Goal: Task Accomplishment & Management: Manage account settings

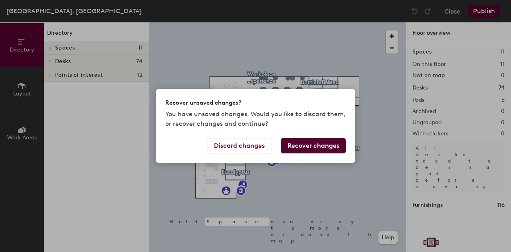
click at [318, 148] on button "Recover changes" at bounding box center [313, 145] width 65 height 15
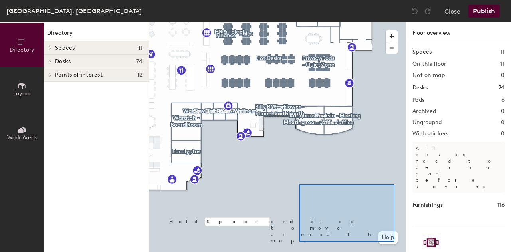
click at [367, 22] on div at bounding box center [277, 22] width 256 height 0
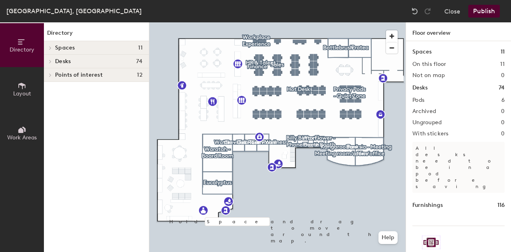
click at [57, 50] on span "Spaces" at bounding box center [65, 48] width 20 height 6
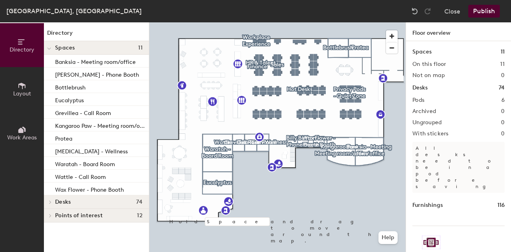
click at [53, 45] on div at bounding box center [49, 47] width 10 height 13
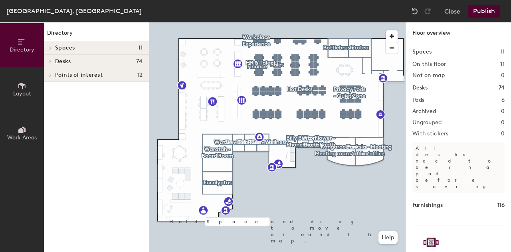
click at [500, 217] on div "Spaces 11 On this floor 11 Not on map 0 Desks 74 Pods 6 Archived 0 Ungrouped 0 …" at bounding box center [458, 156] width 105 height 230
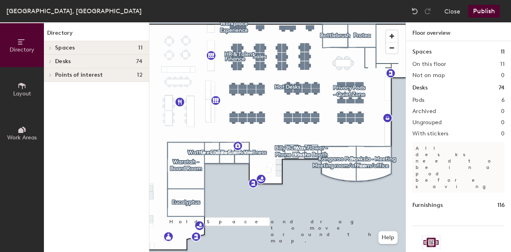
click at [280, 22] on div at bounding box center [277, 22] width 256 height 0
click at [90, 72] on span "Points of interest" at bounding box center [79, 75] width 48 height 6
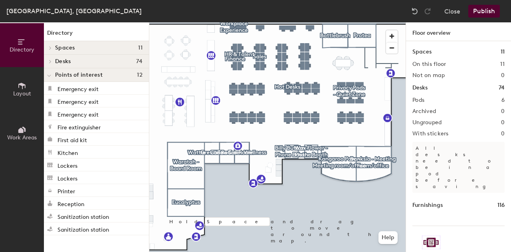
click at [23, 89] on icon at bounding box center [22, 85] width 9 height 9
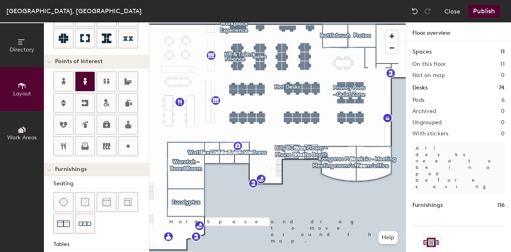
scroll to position [136, 0]
click at [176, 22] on div at bounding box center [277, 22] width 256 height 0
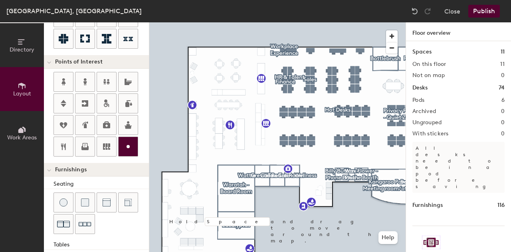
click at [125, 142] on icon at bounding box center [128, 147] width 10 height 10
type input "20"
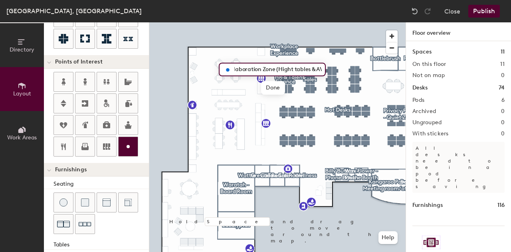
scroll to position [0, 11]
click at [307, 69] on input "Collaboration Zone (Hight tables & AV)" at bounding box center [276, 69] width 89 height 11
type input "Collaboration Zone (Hight tables, whiteboards & AV)"
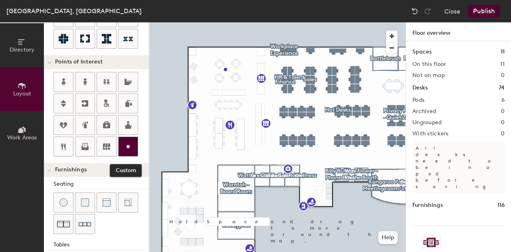
click at [129, 143] on icon at bounding box center [128, 147] width 10 height 10
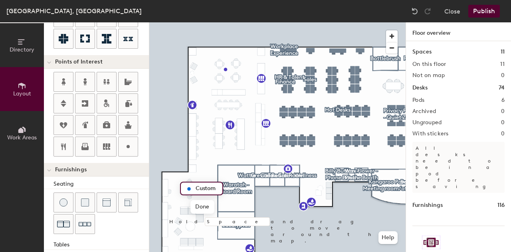
type input "20"
type input "Collaboration Zone (Round Table)"
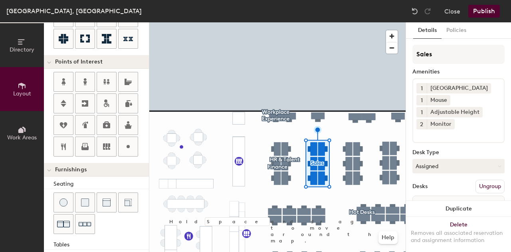
click at [478, 185] on button "Ungroup" at bounding box center [489, 187] width 29 height 14
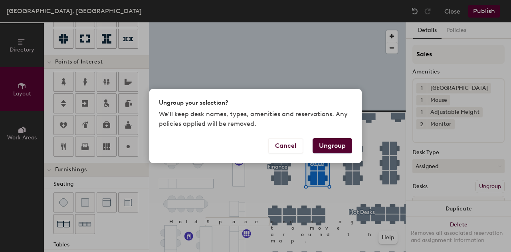
click at [345, 151] on button "Ungroup" at bounding box center [333, 145] width 40 height 15
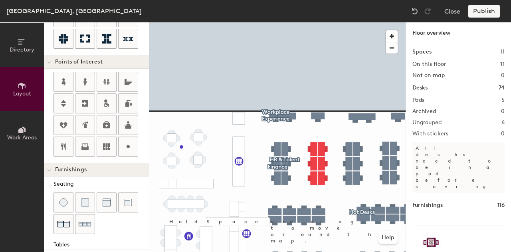
drag, startPoint x: 345, startPoint y: 151, endPoint x: 409, endPoint y: 206, distance: 84.7
click at [409, 206] on div "Spaces 11 On this floor 11 Not on map 0 Desks 74 Pods 5 Archived 0 Ungrouped 6 …" at bounding box center [458, 156] width 105 height 230
click at [245, 20] on div "Melbourne, Level 14, Suite 2 Close Publish Directory Layout Work Areas Layout A…" at bounding box center [255, 126] width 511 height 252
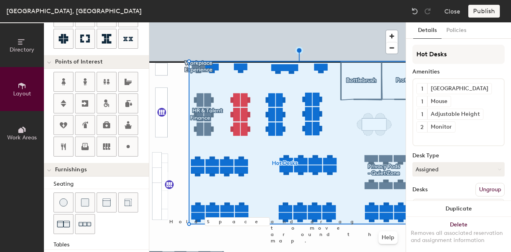
click at [494, 188] on button "Ungroup" at bounding box center [489, 190] width 29 height 14
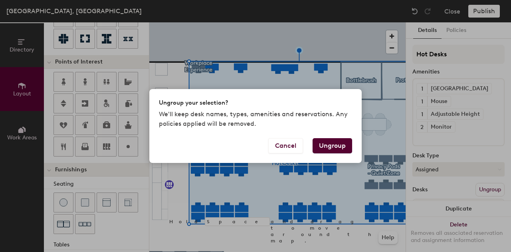
click at [323, 145] on button "Ungroup" at bounding box center [333, 145] width 40 height 15
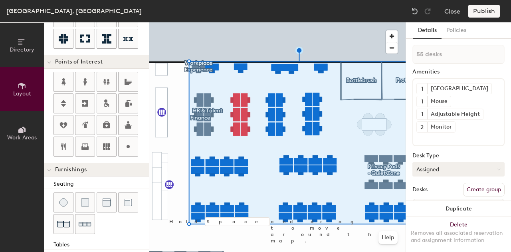
scroll to position [28, 0]
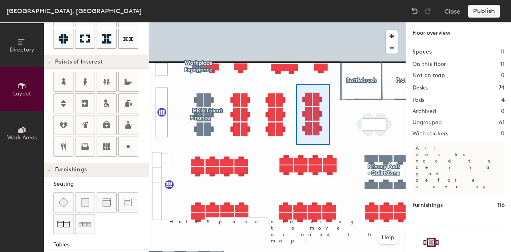
type input "120"
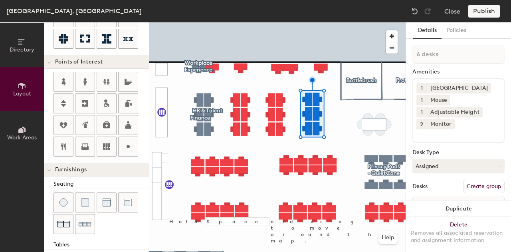
click at [484, 186] on button "Create group" at bounding box center [484, 187] width 42 height 14
type input "P"
type input "Sales"
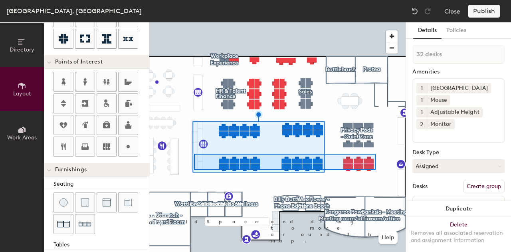
click at [194, 22] on div at bounding box center [277, 22] width 256 height 0
type input "20"
type input "22 desks"
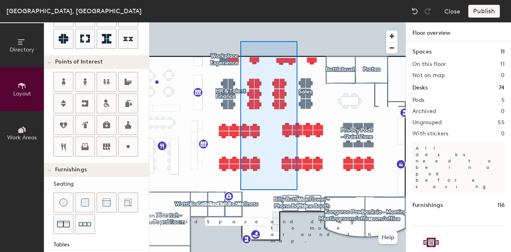
type input "120"
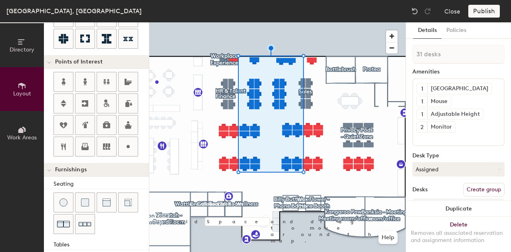
click at [472, 186] on button "Create group" at bounding box center [484, 190] width 42 height 14
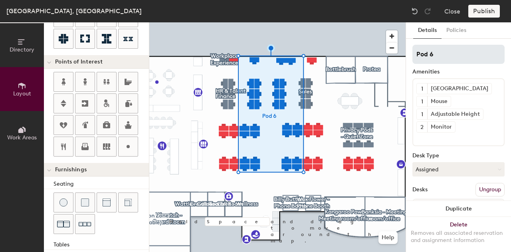
click at [438, 60] on input "Pod 6" at bounding box center [458, 54] width 92 height 19
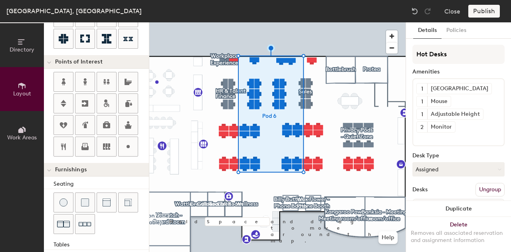
type input "Hot Desks"
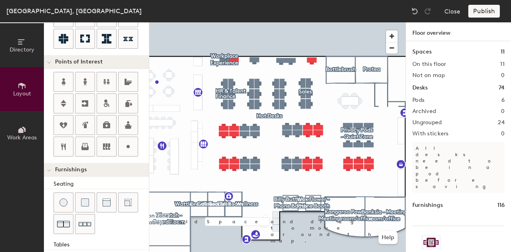
type input "120"
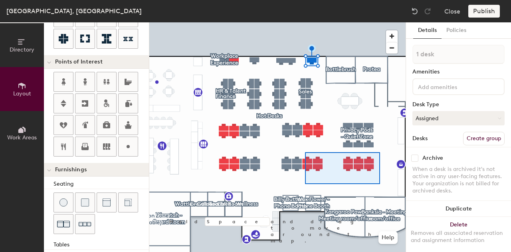
click at [305, 22] on div at bounding box center [277, 22] width 256 height 0
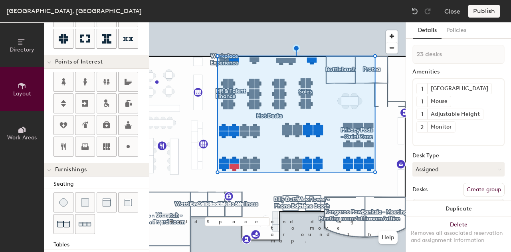
type input "24 desks"
click at [471, 186] on button "Create group" at bounding box center [484, 190] width 42 height 14
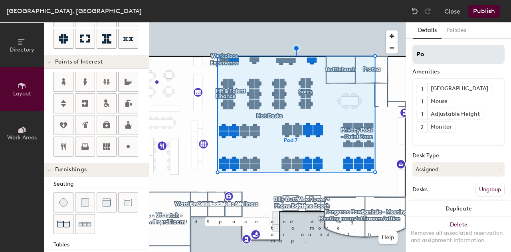
type input "P"
type input "Hot Desks"
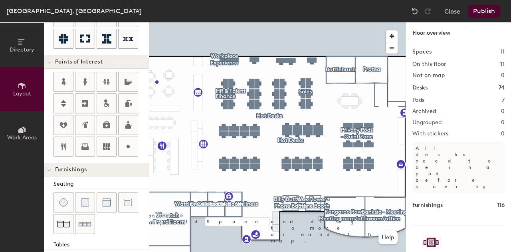
click at [492, 119] on div "Ungrouped 0" at bounding box center [458, 122] width 92 height 6
click at [137, 145] on div at bounding box center [128, 146] width 19 height 19
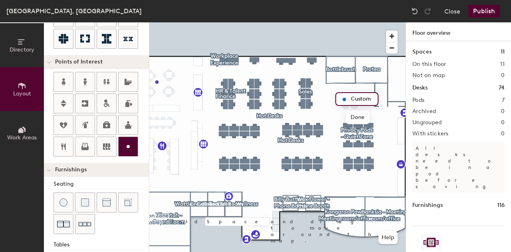
type input "20"
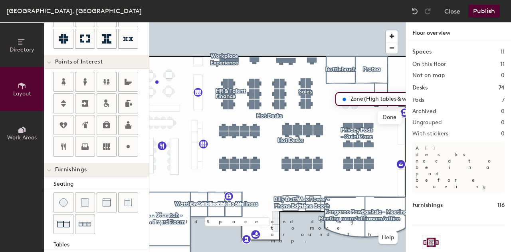
scroll to position [0, 0]
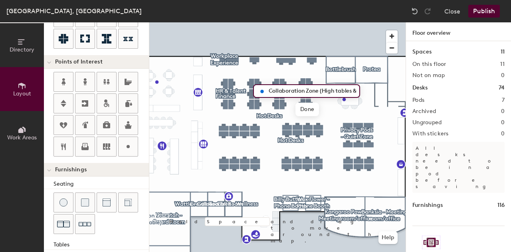
click at [296, 91] on input "Collaboration Zone (High tables & whiteboards_)" at bounding box center [311, 90] width 89 height 11
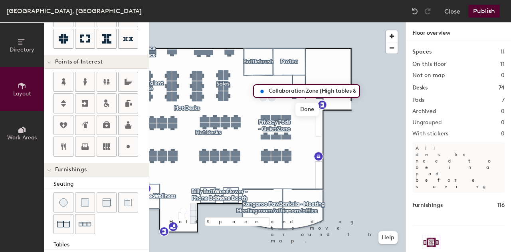
click at [296, 91] on input "Collaboration Zone (High tables & whiteboards_)" at bounding box center [311, 90] width 89 height 11
type input "Collaboration Zone (High tables & whiteboards)"
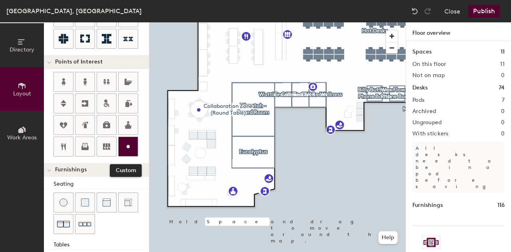
click at [126, 148] on icon at bounding box center [128, 147] width 10 height 10
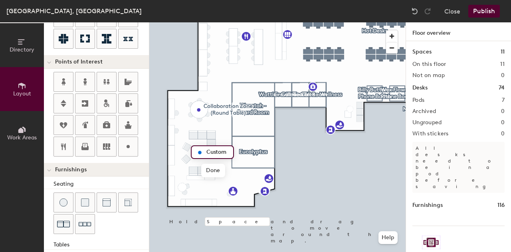
type input "20"
type input "n"
type input "Nintex 'Living Room' (Soft furnishings for informal meetings)"
type input "20"
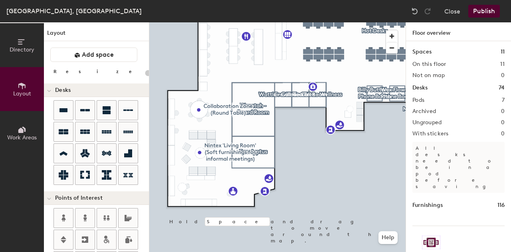
scroll to position [136, 0]
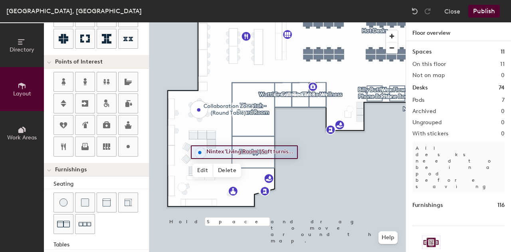
type input "20"
click at [202, 169] on span "Edit" at bounding box center [202, 171] width 21 height 14
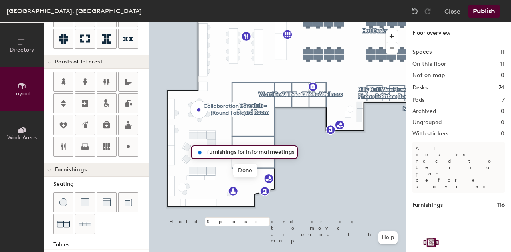
scroll to position [0, 0]
type input "Nintex Living Room (Soft furnishings for informal meetings)"
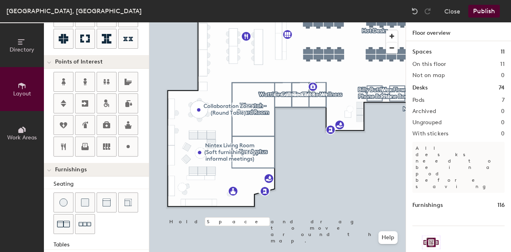
click at [473, 9] on button "Publish" at bounding box center [484, 11] width 32 height 13
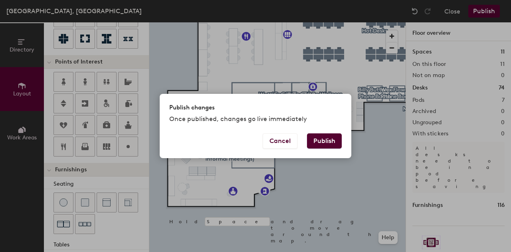
click at [324, 138] on button "Publish" at bounding box center [324, 140] width 35 height 15
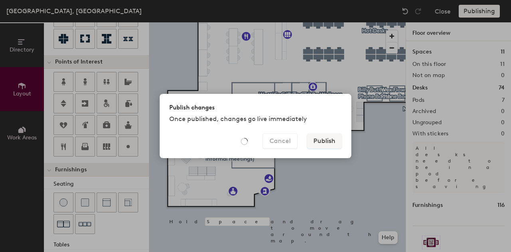
type input "20"
